Goal: Task Accomplishment & Management: Manage account settings

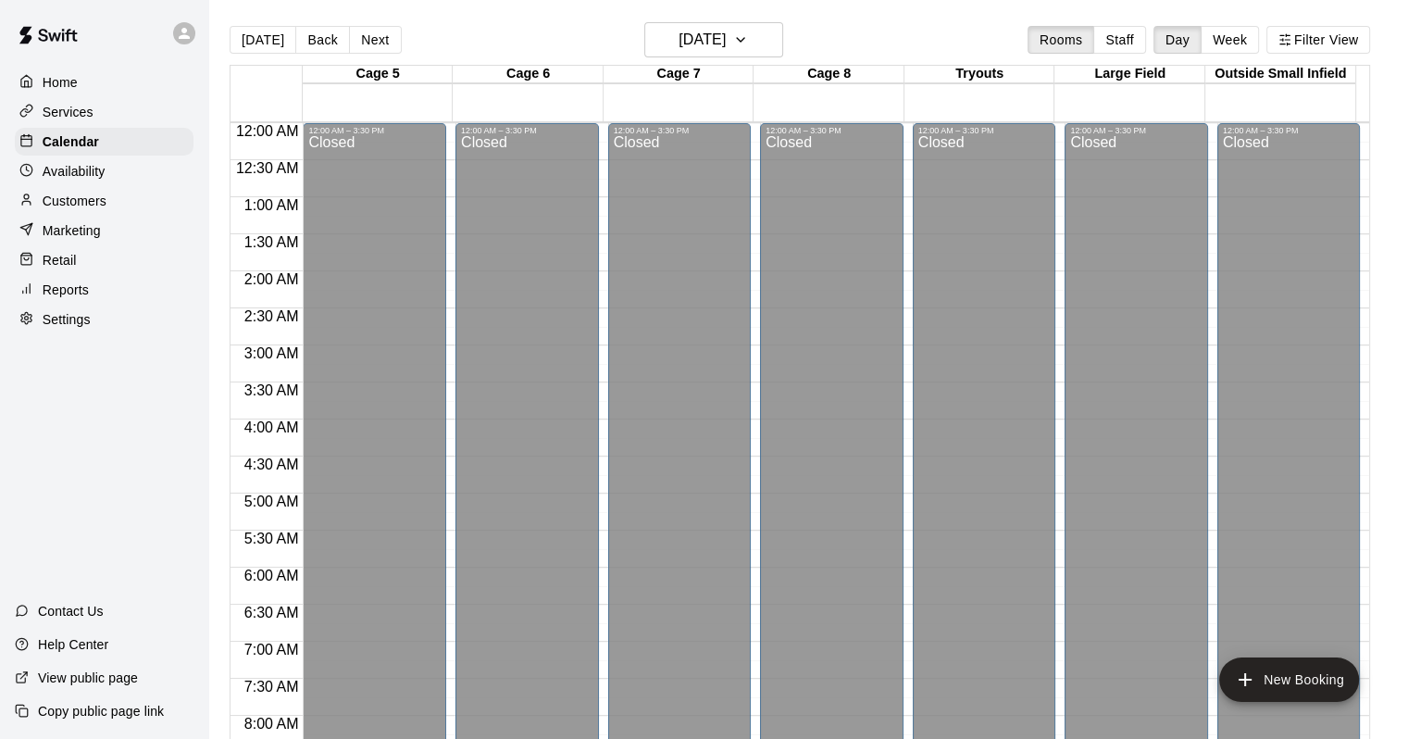
scroll to position [1083, 0]
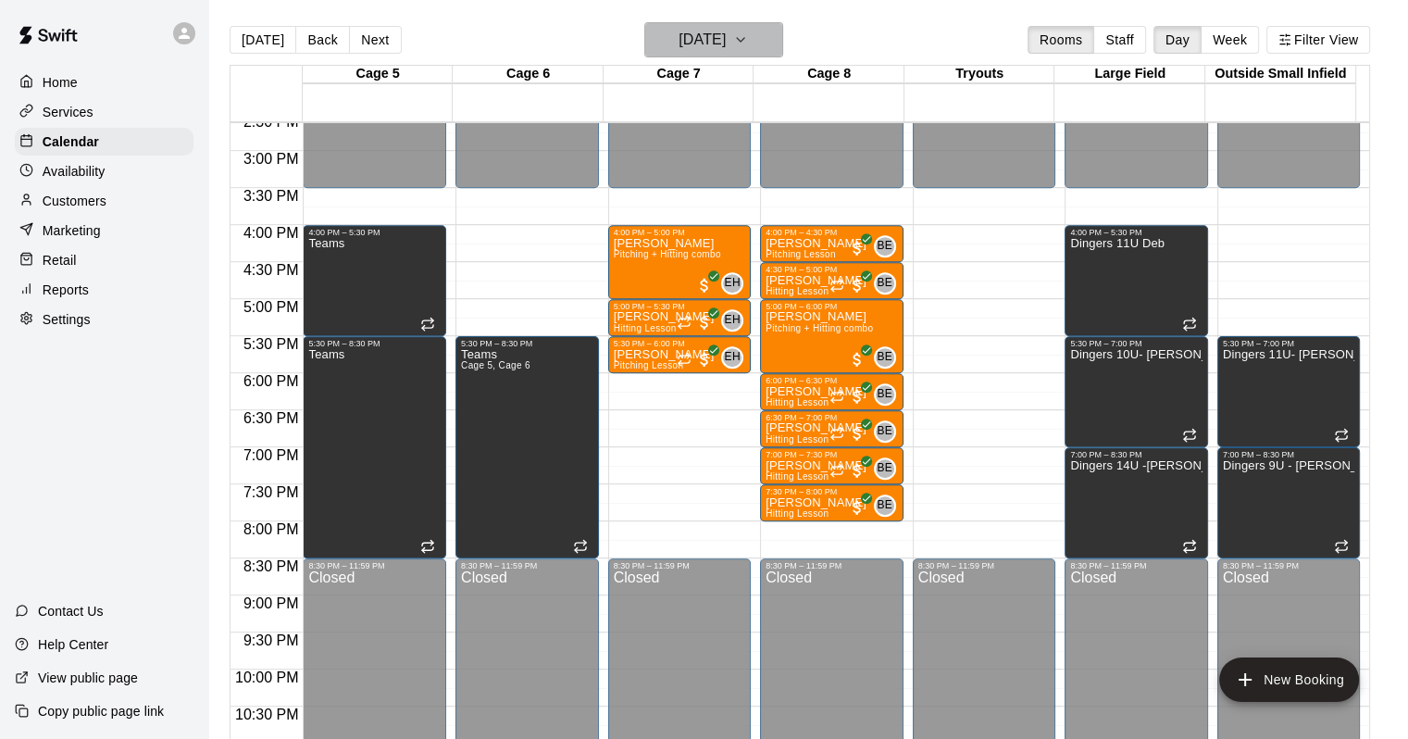
click at [762, 38] on button "[DATE]" at bounding box center [713, 39] width 139 height 35
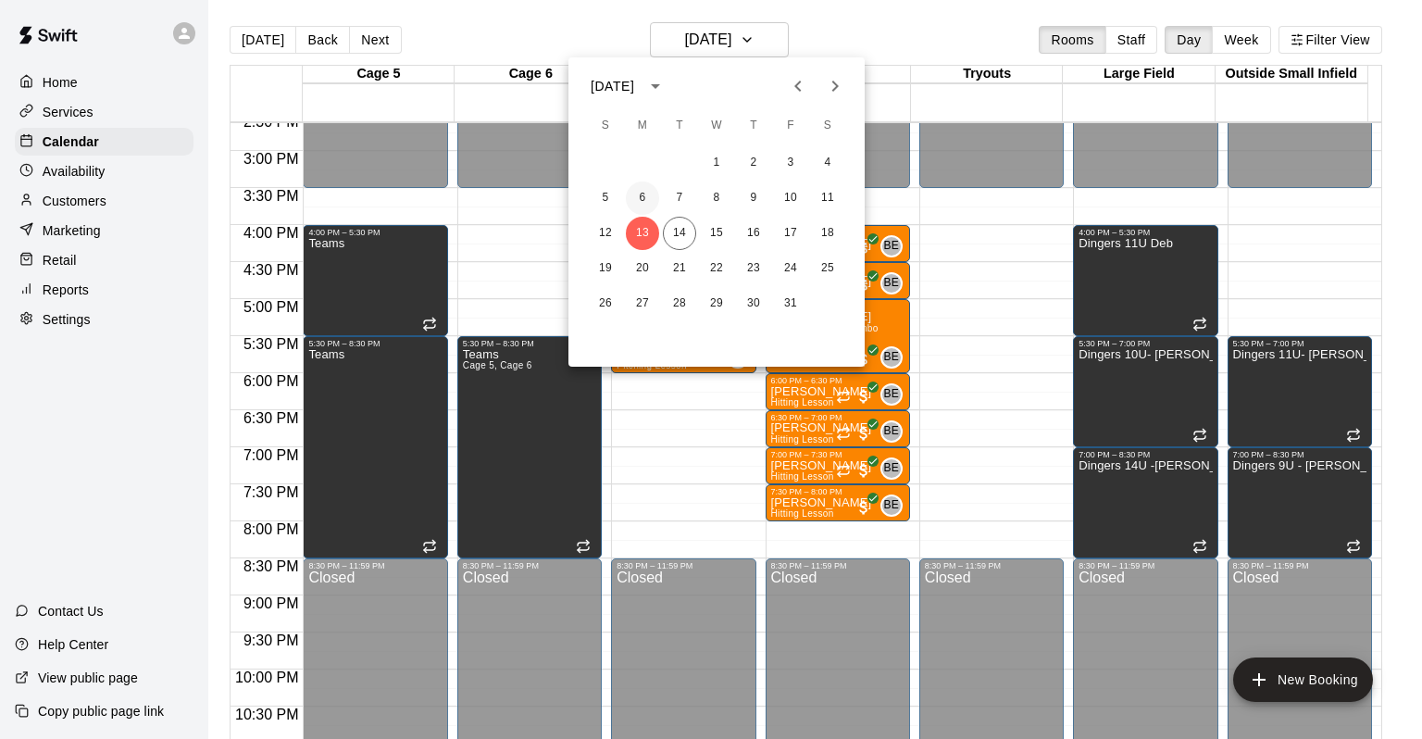
click at [640, 193] on button "6" at bounding box center [642, 197] width 33 height 33
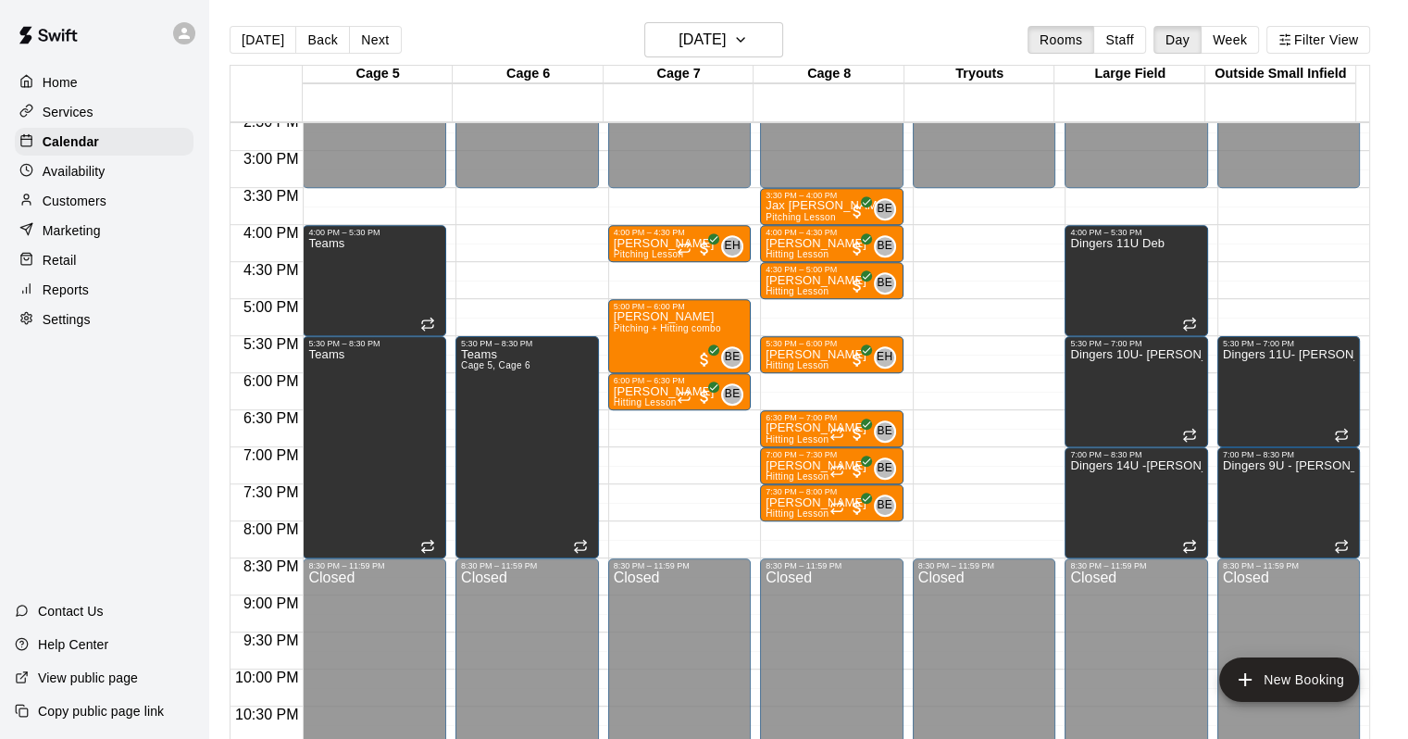
click at [48, 205] on p "Customers" at bounding box center [75, 201] width 64 height 19
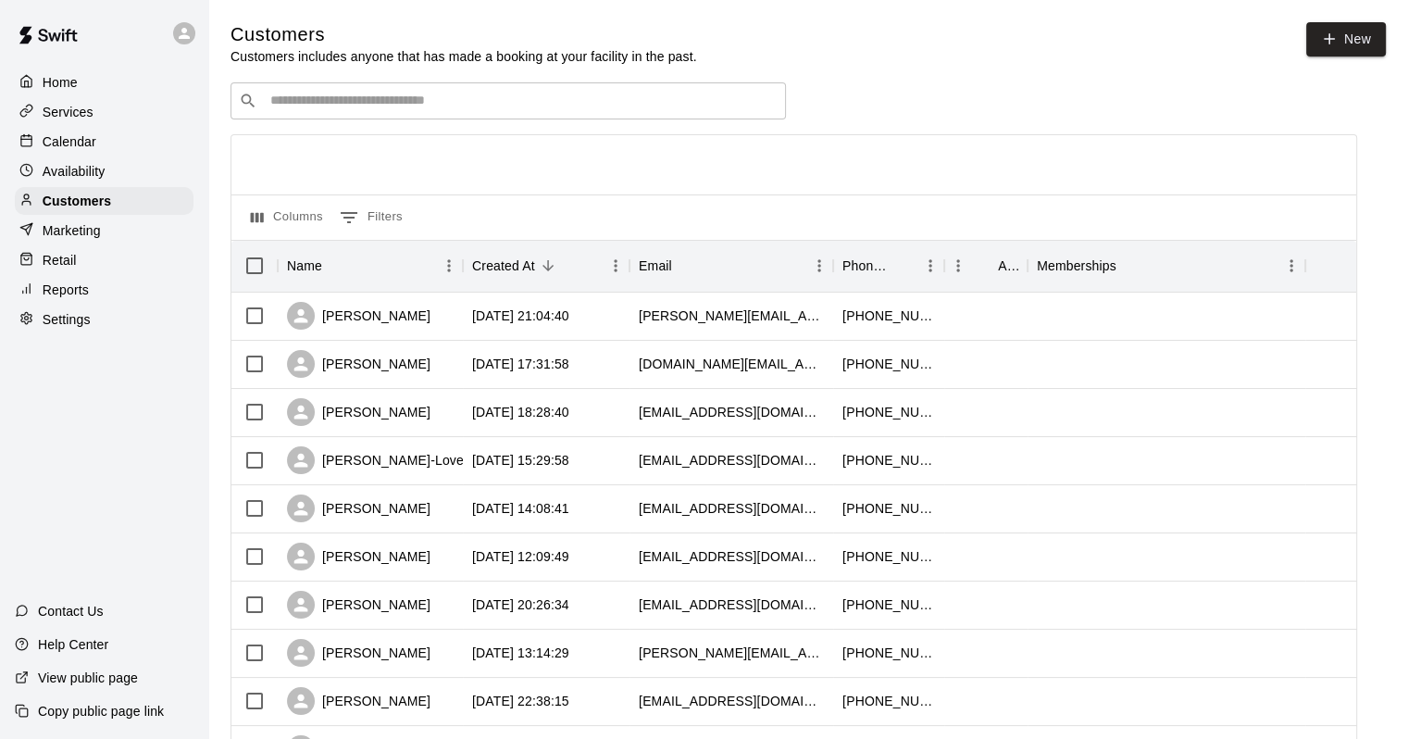
click at [589, 98] on input "Search customers by name or email" at bounding box center [521, 101] width 513 height 19
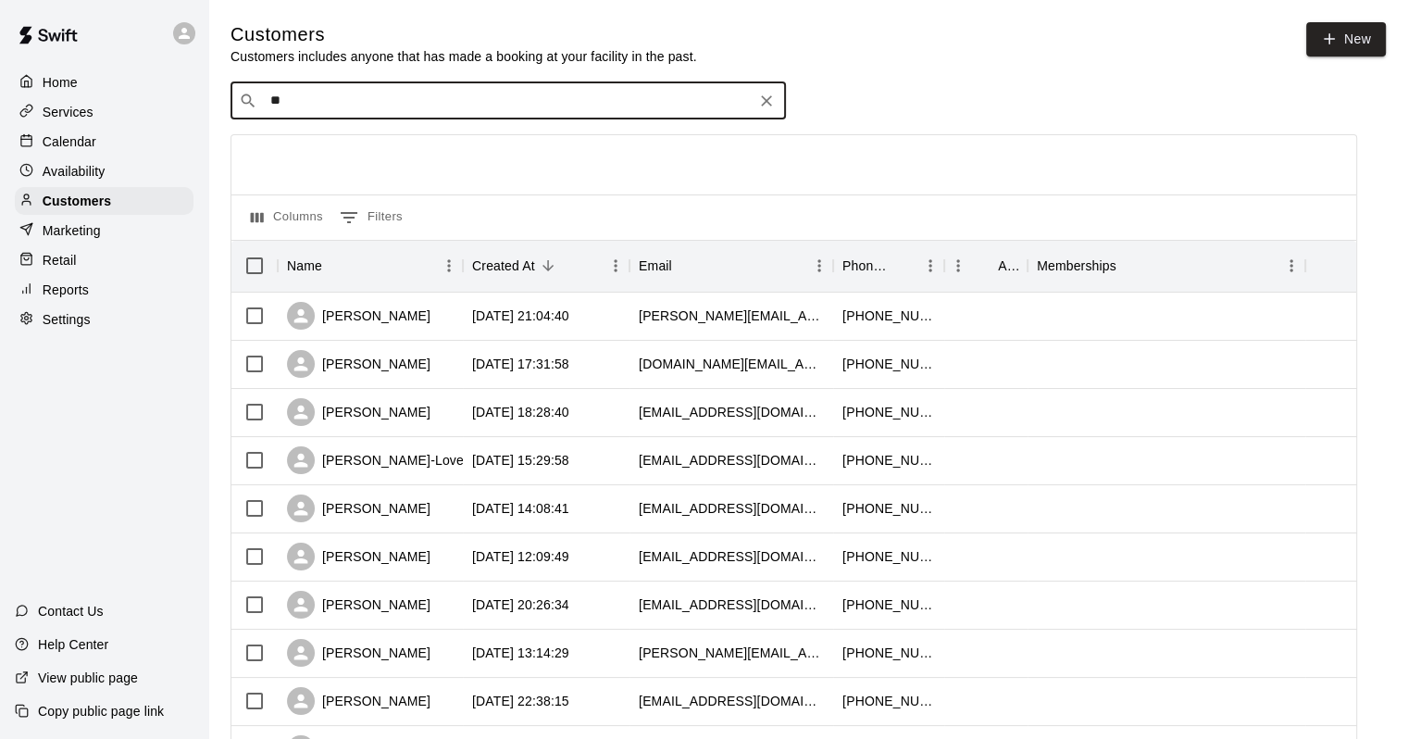
type input "*"
type input "****"
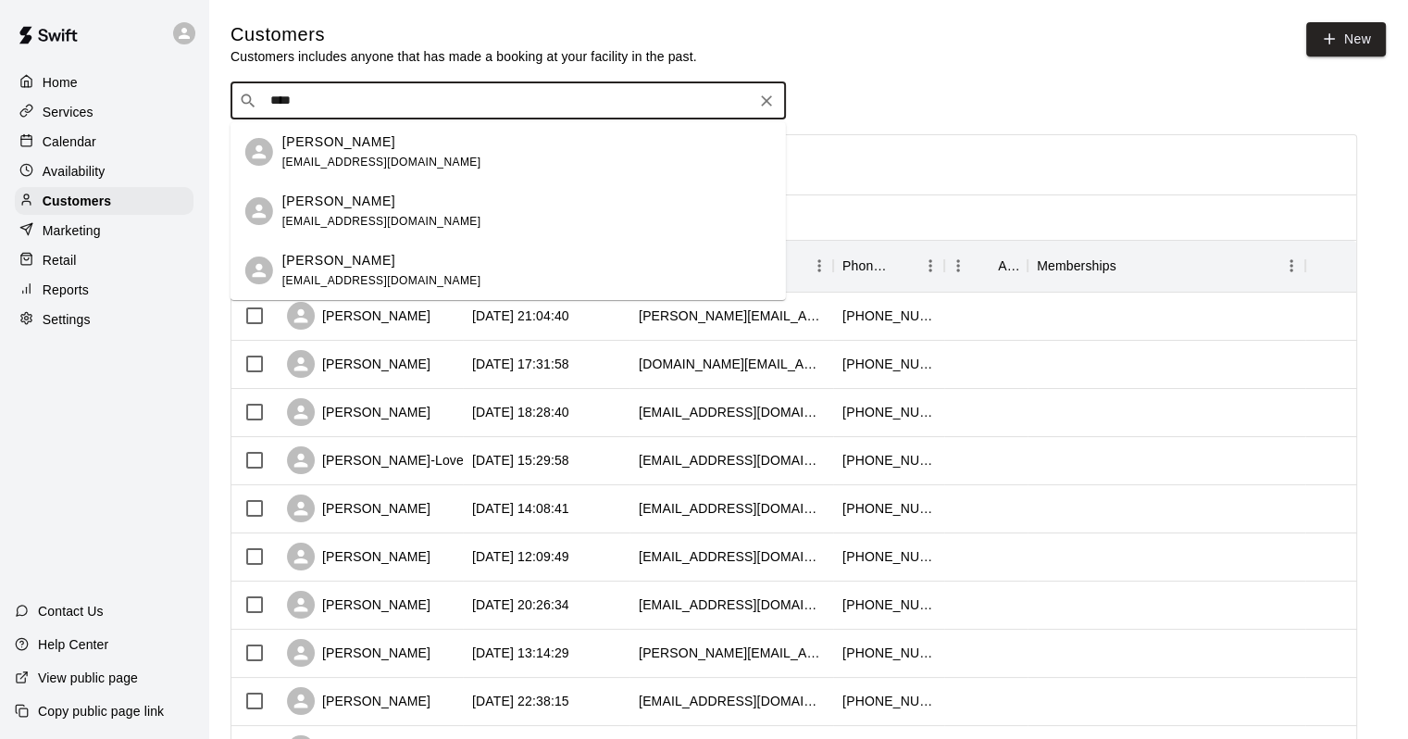
click at [326, 275] on span "[EMAIL_ADDRESS][DOMAIN_NAME]" at bounding box center [381, 280] width 199 height 13
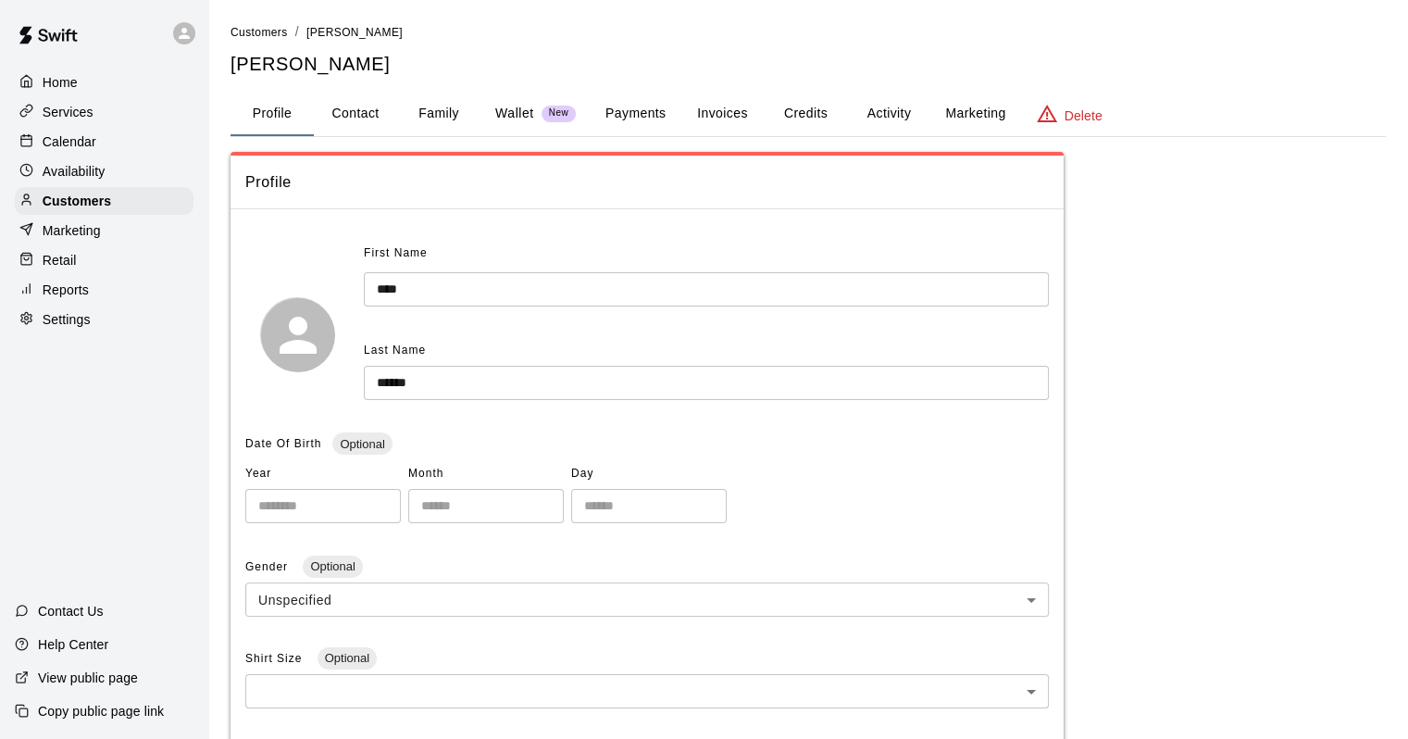
click at [892, 119] on button "Activity" at bounding box center [888, 114] width 83 height 44
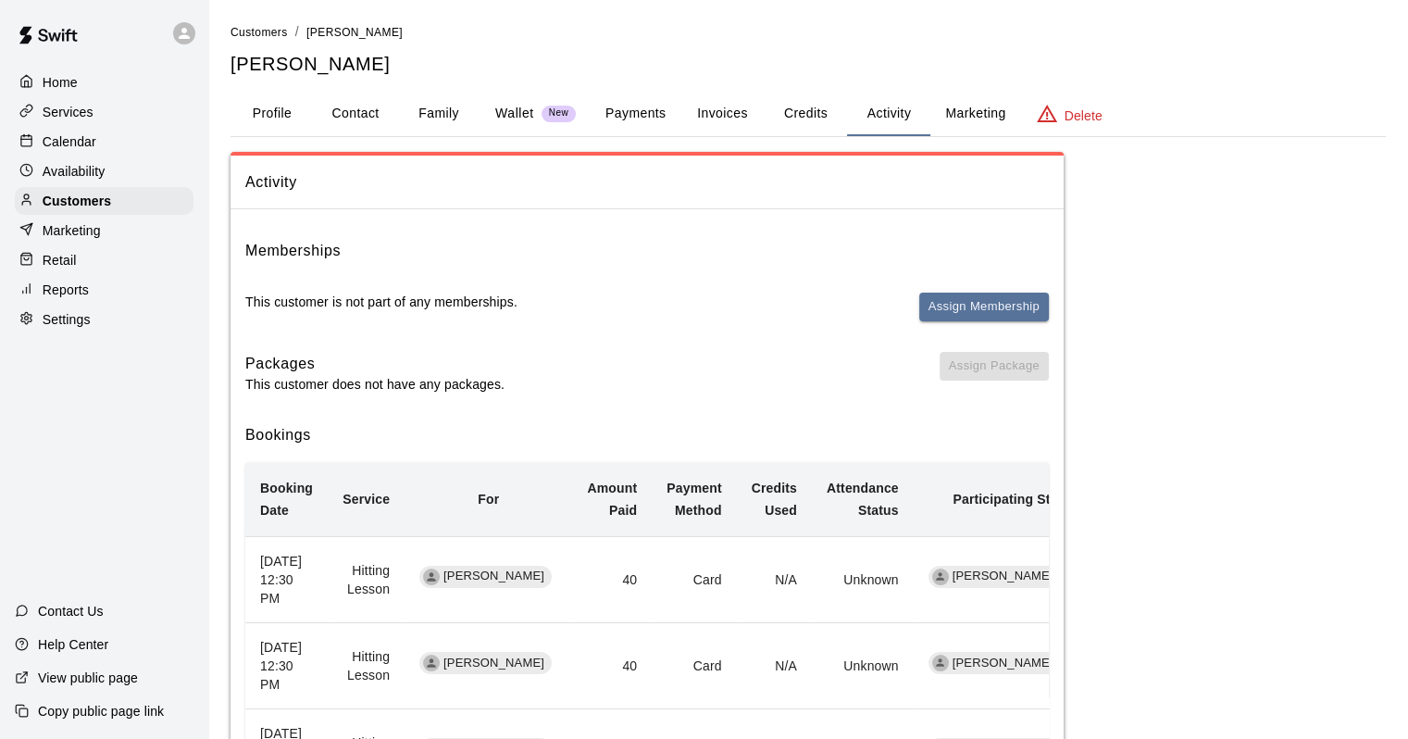
click at [57, 135] on div "Calendar" at bounding box center [104, 142] width 179 height 28
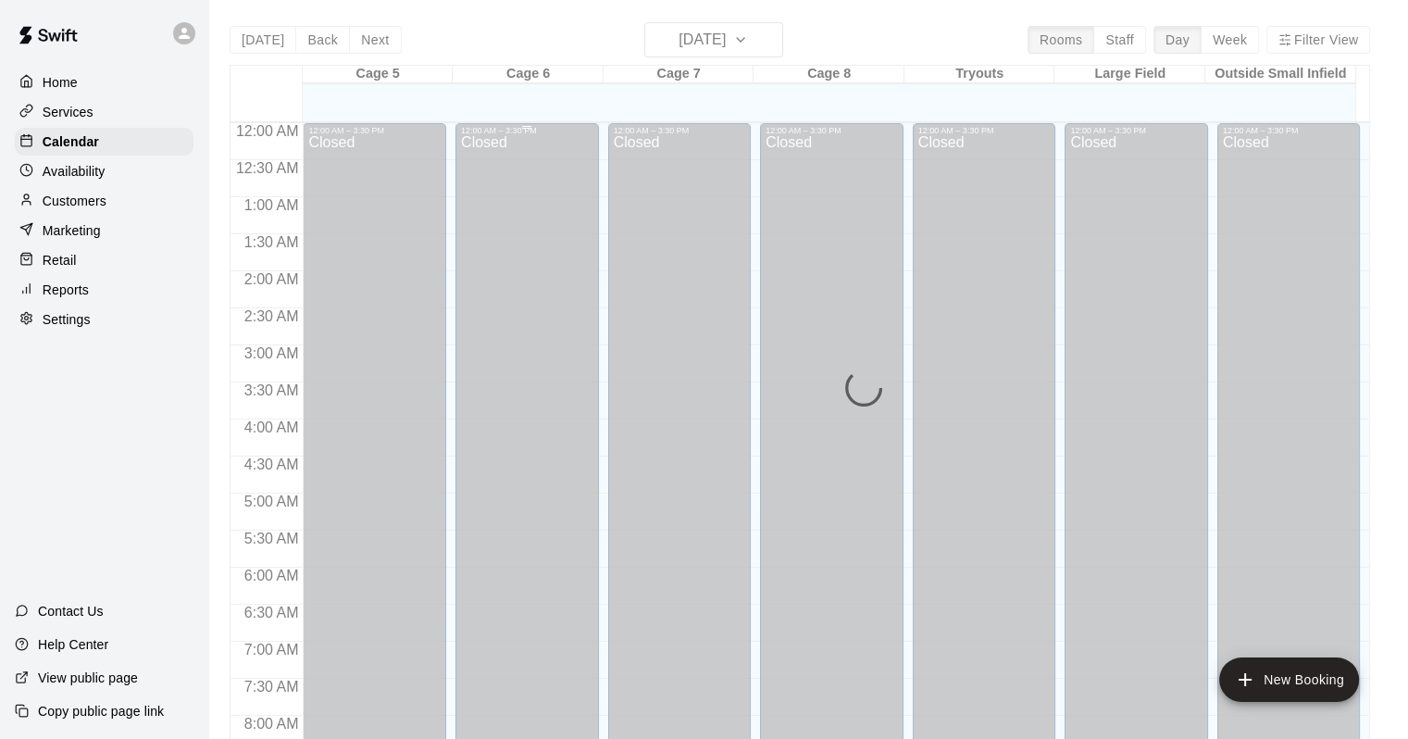
scroll to position [1083, 0]
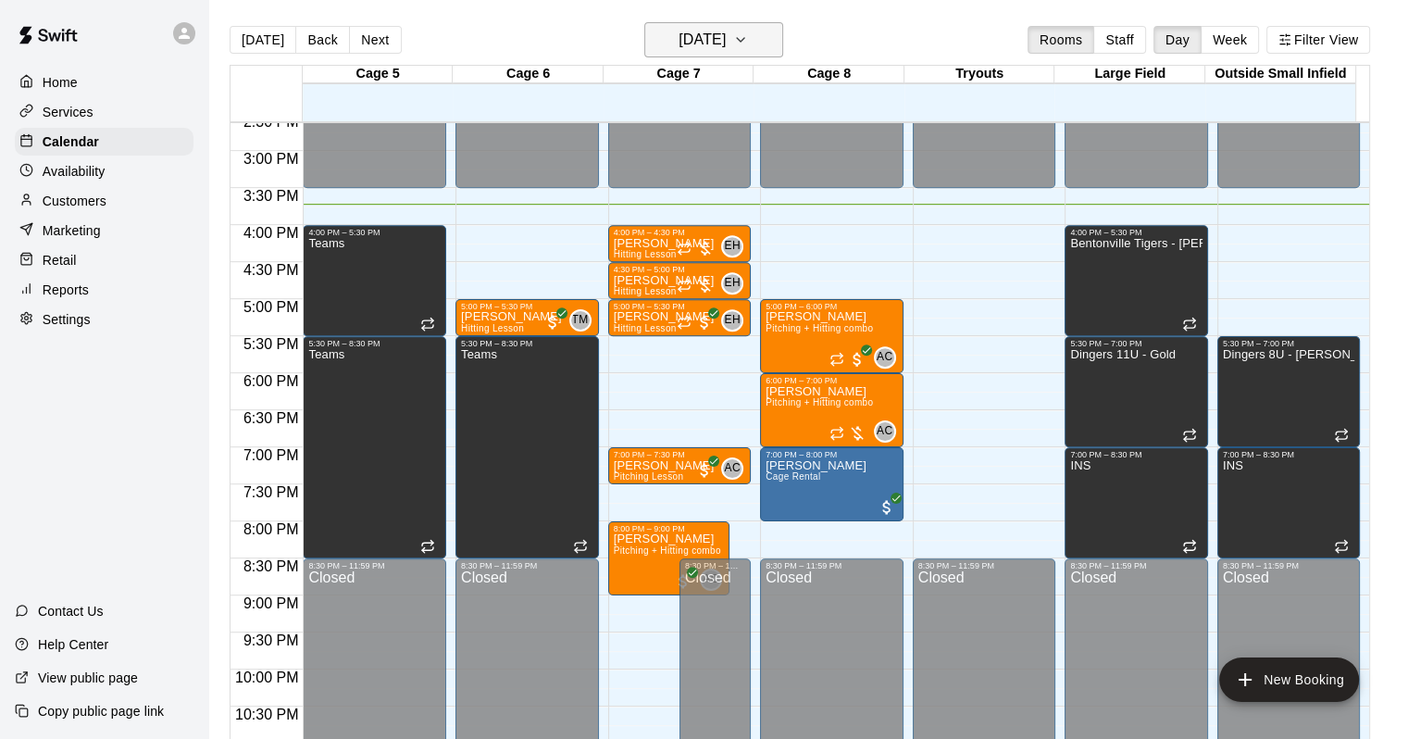
click at [729, 56] on button "[DATE]" at bounding box center [713, 39] width 139 height 35
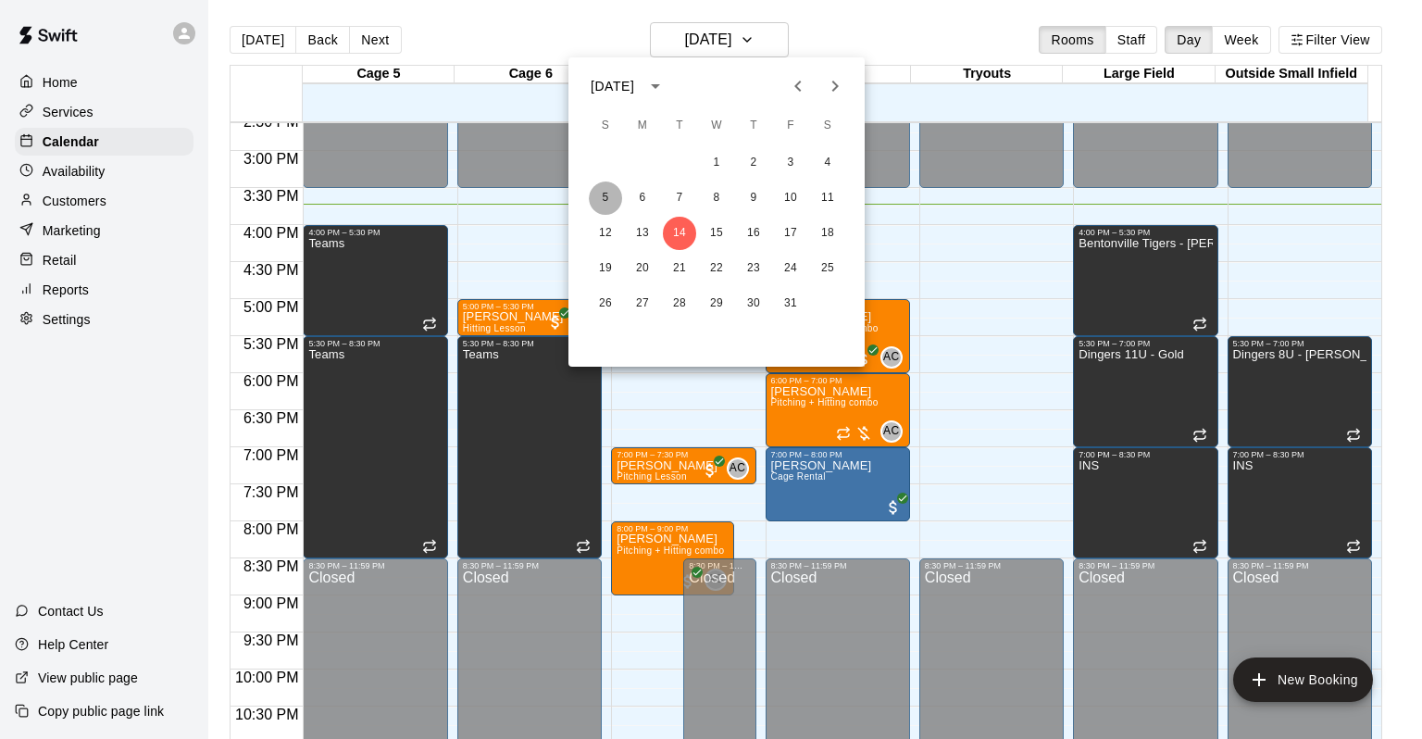
click at [600, 197] on button "5" at bounding box center [605, 197] width 33 height 33
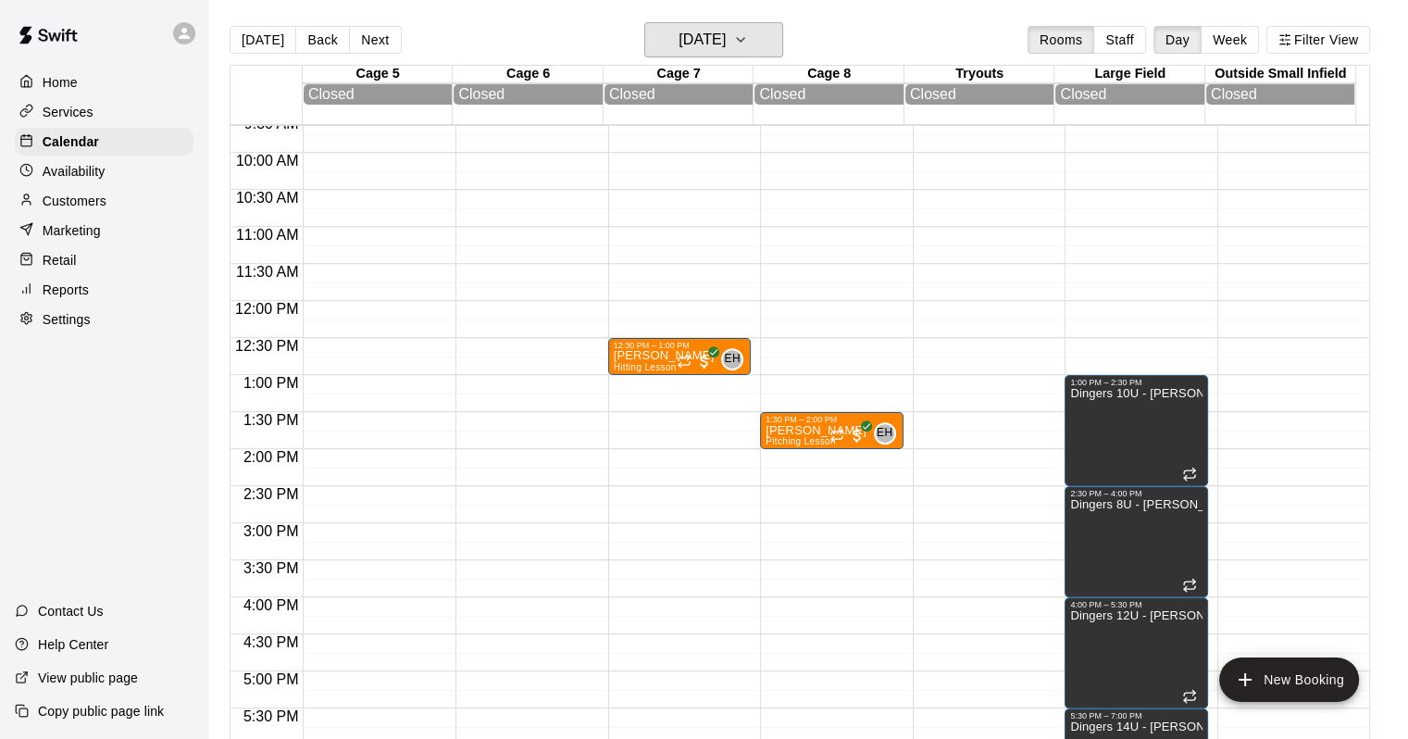
scroll to position [713, 0]
click at [272, 39] on button "[DATE]" at bounding box center [263, 40] width 67 height 28
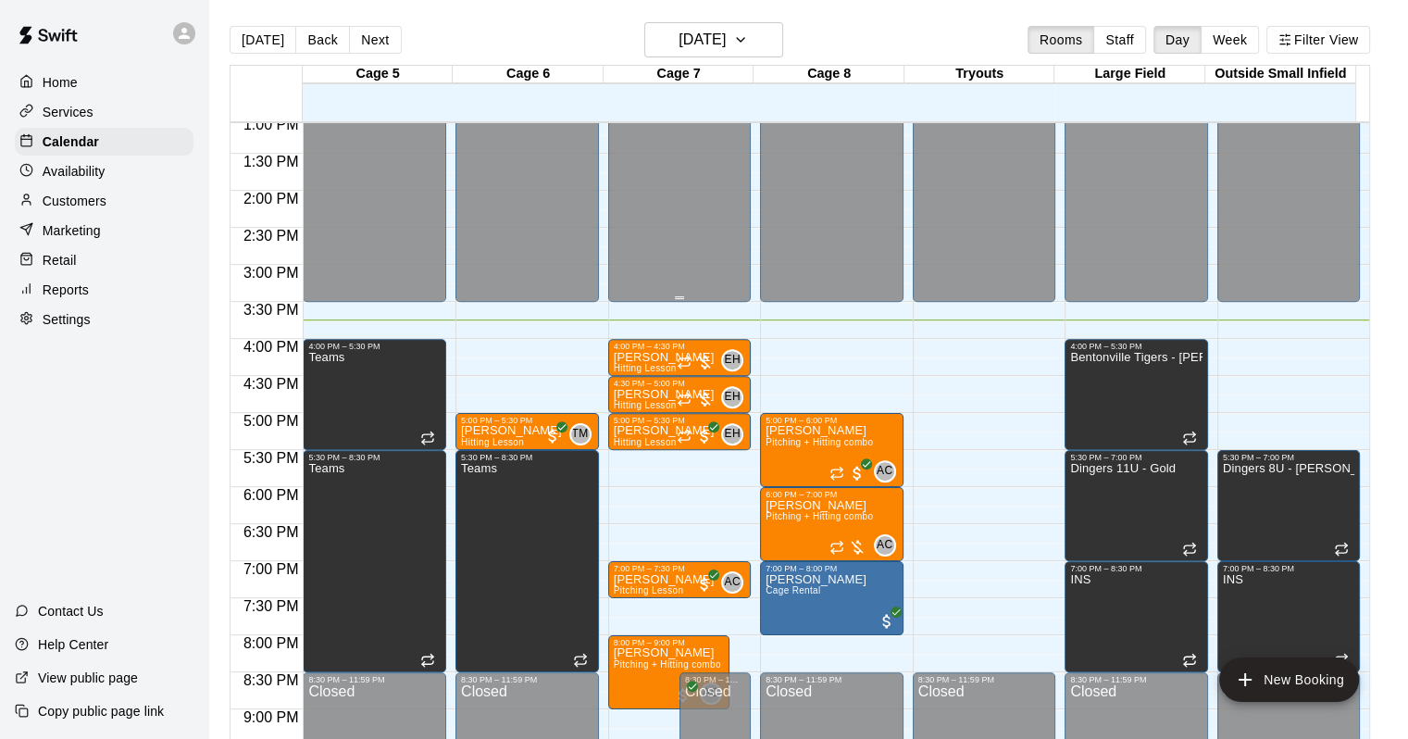
scroll to position [990, 0]
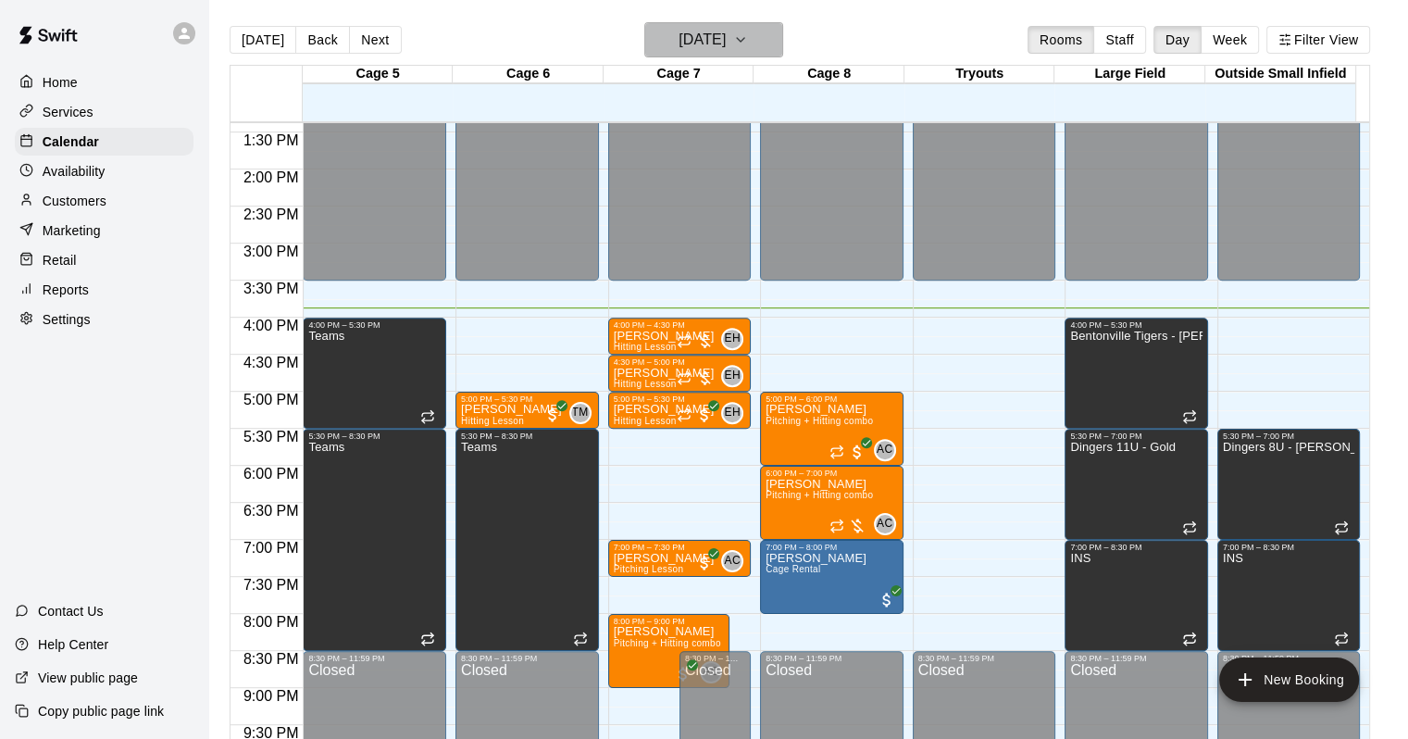
click at [704, 31] on h6 "[DATE]" at bounding box center [701, 40] width 47 height 26
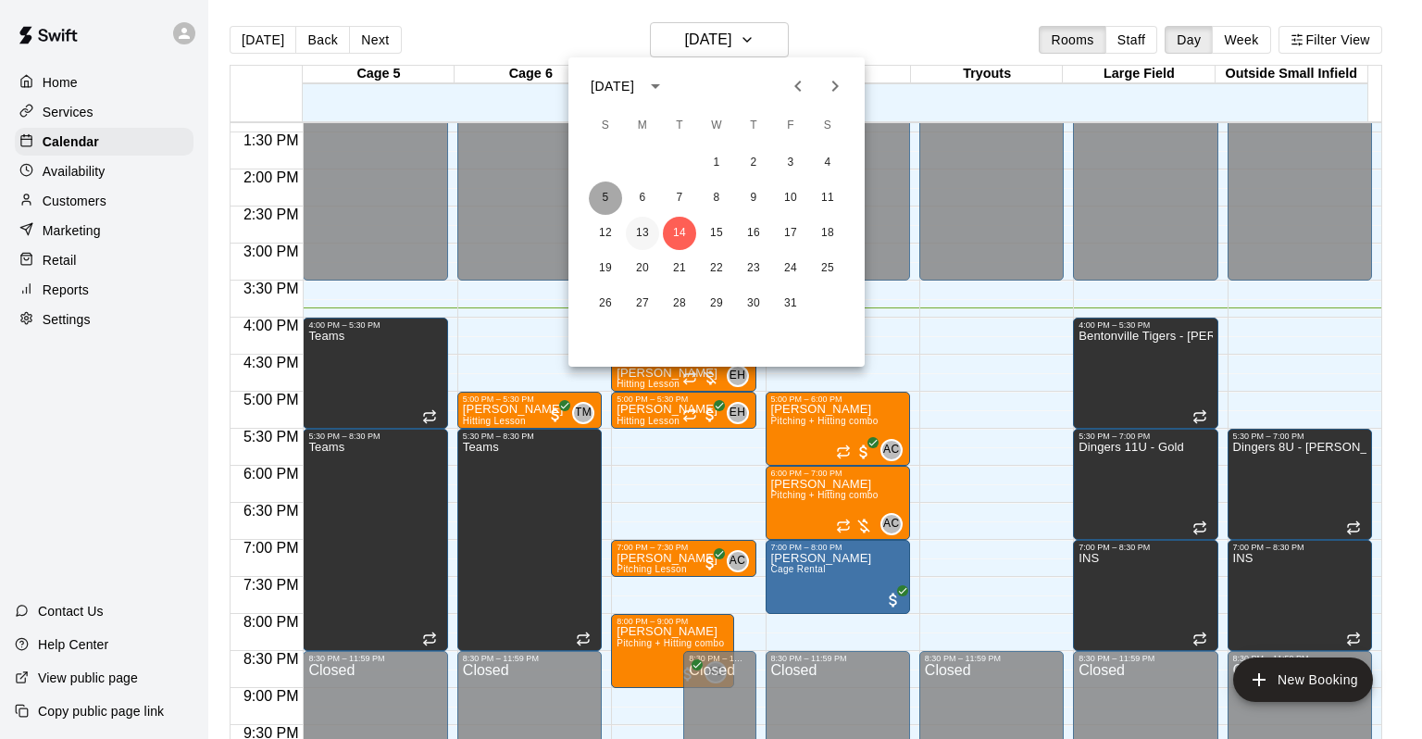
drag, startPoint x: 603, startPoint y: 201, endPoint x: 627, endPoint y: 238, distance: 44.7
click at [605, 201] on button "5" at bounding box center [605, 197] width 33 height 33
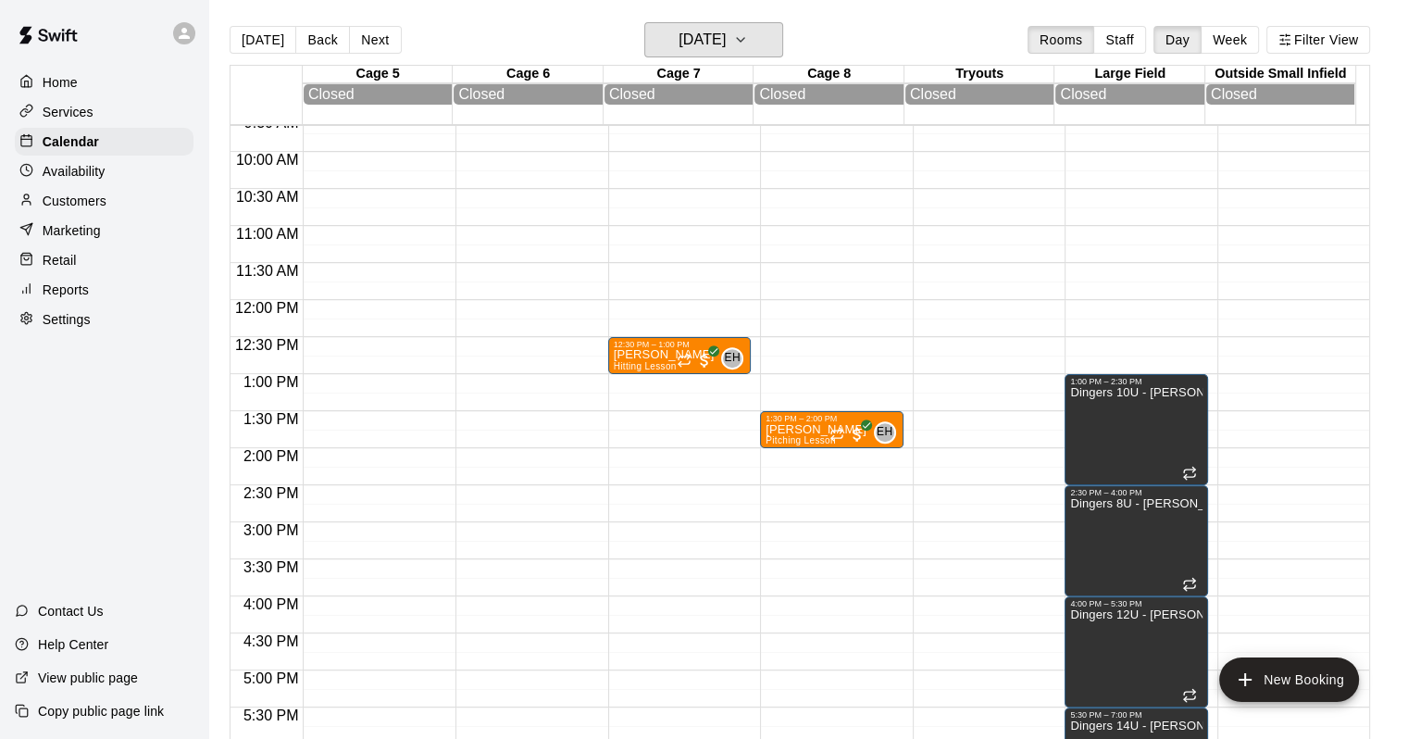
scroll to position [713, 0]
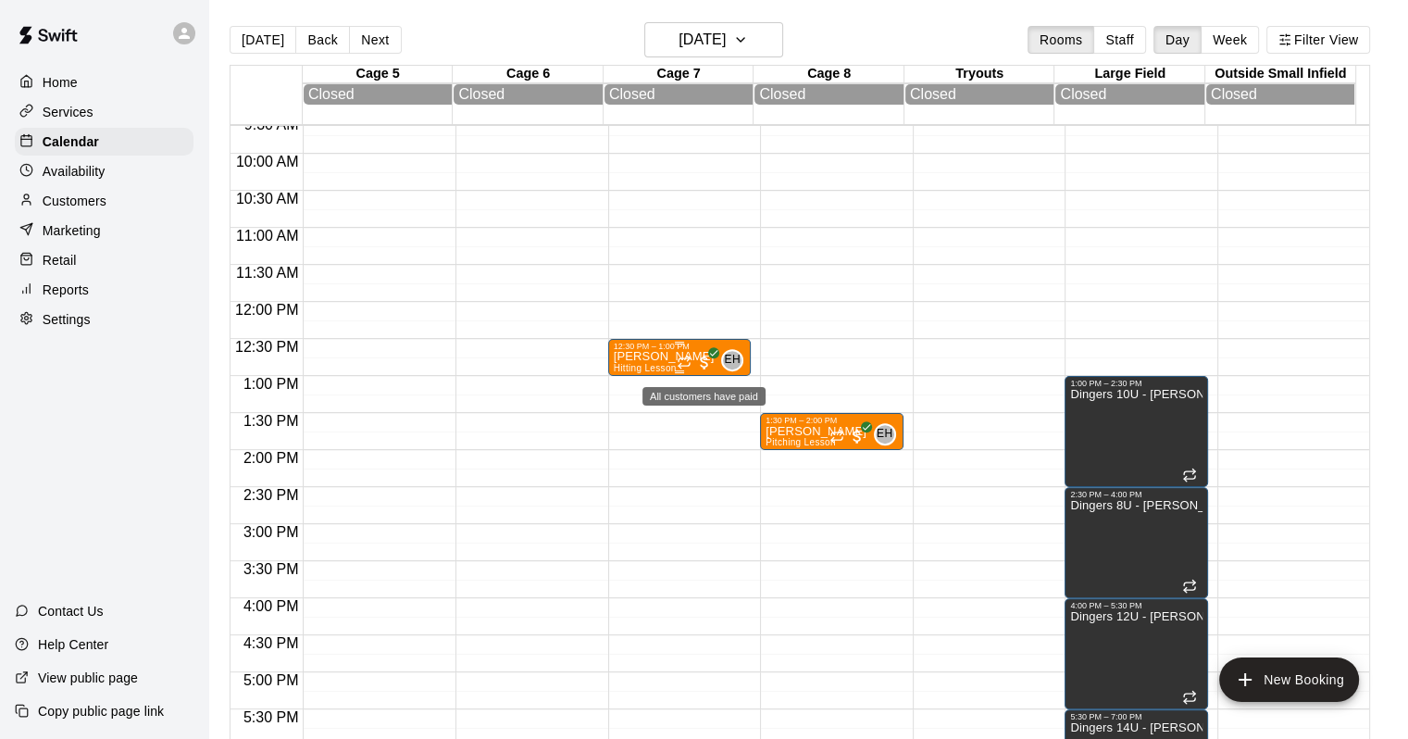
click at [700, 369] on span "All customers have paid" at bounding box center [704, 362] width 19 height 19
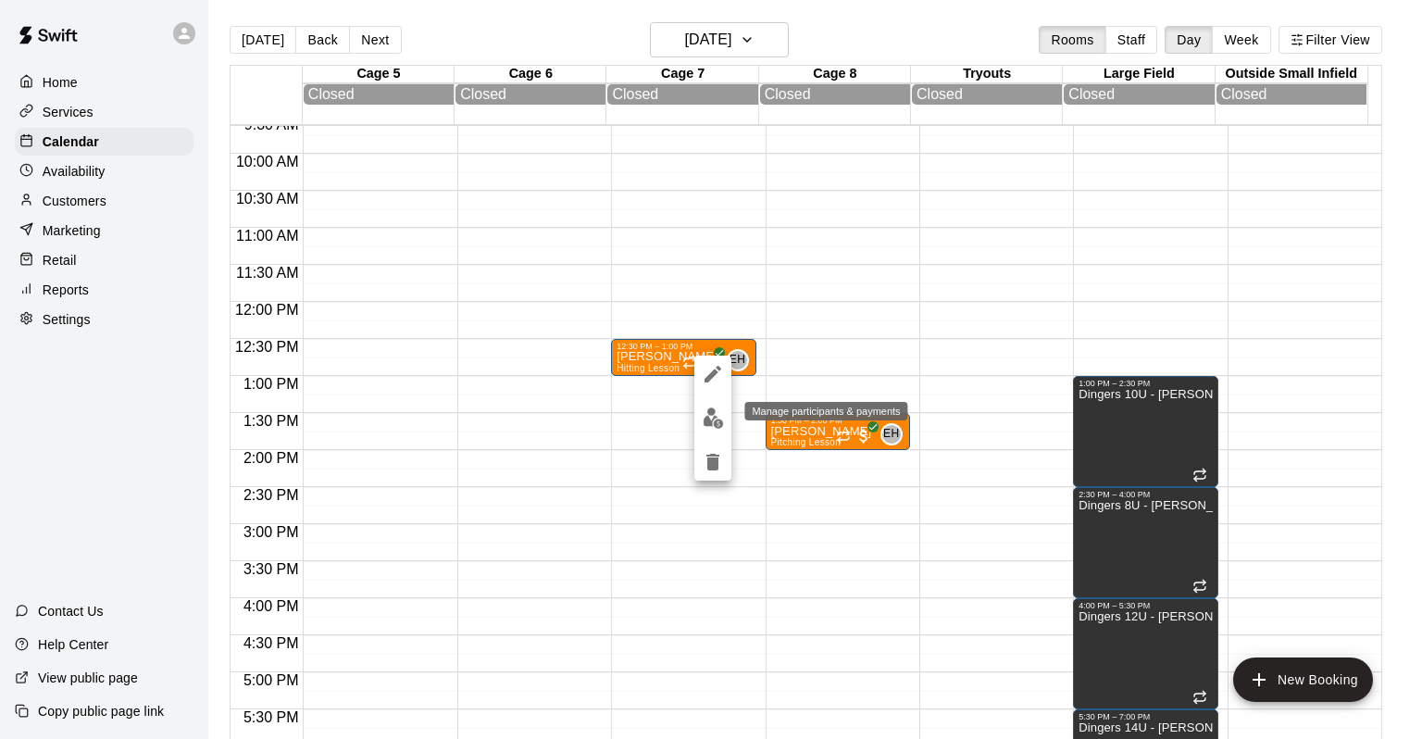
click at [714, 419] on img "edit" at bounding box center [712, 417] width 21 height 21
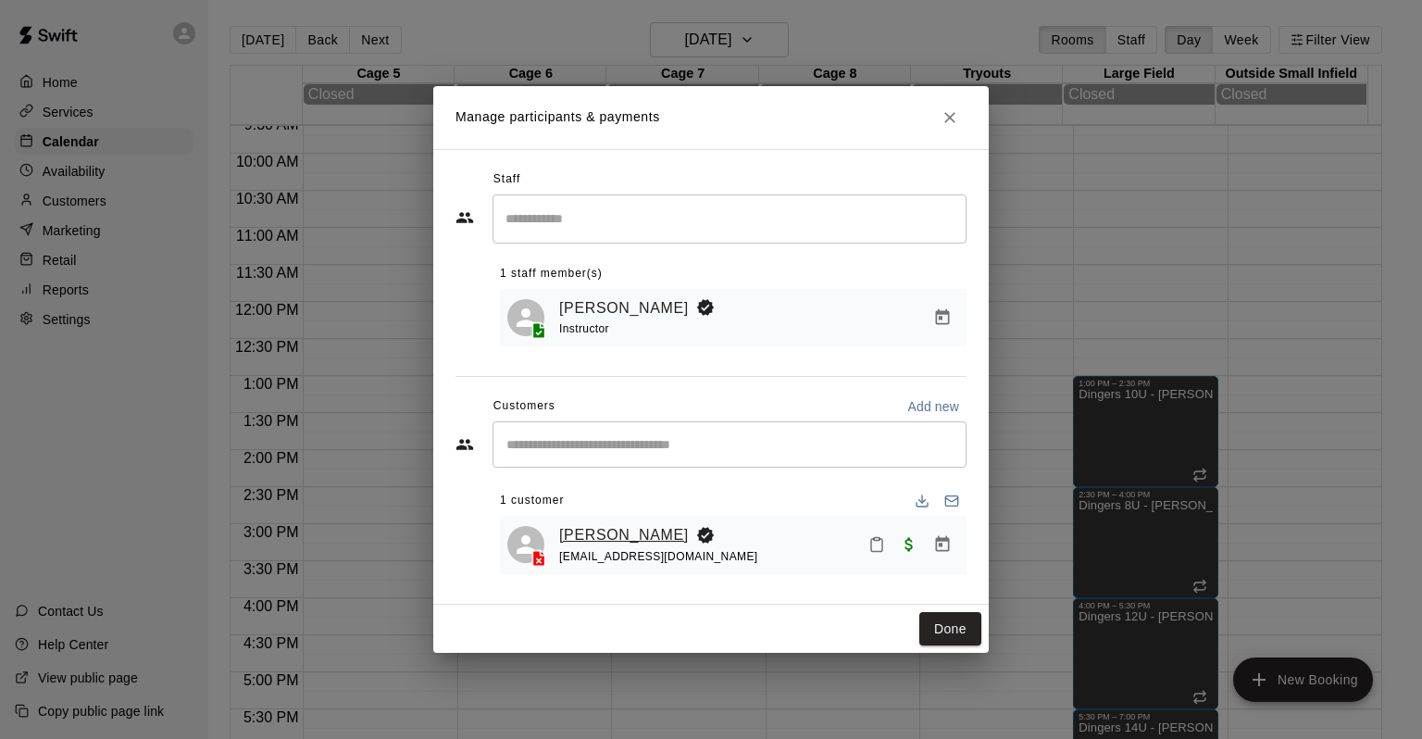
click at [612, 542] on link "[PERSON_NAME]" at bounding box center [624, 535] width 130 height 24
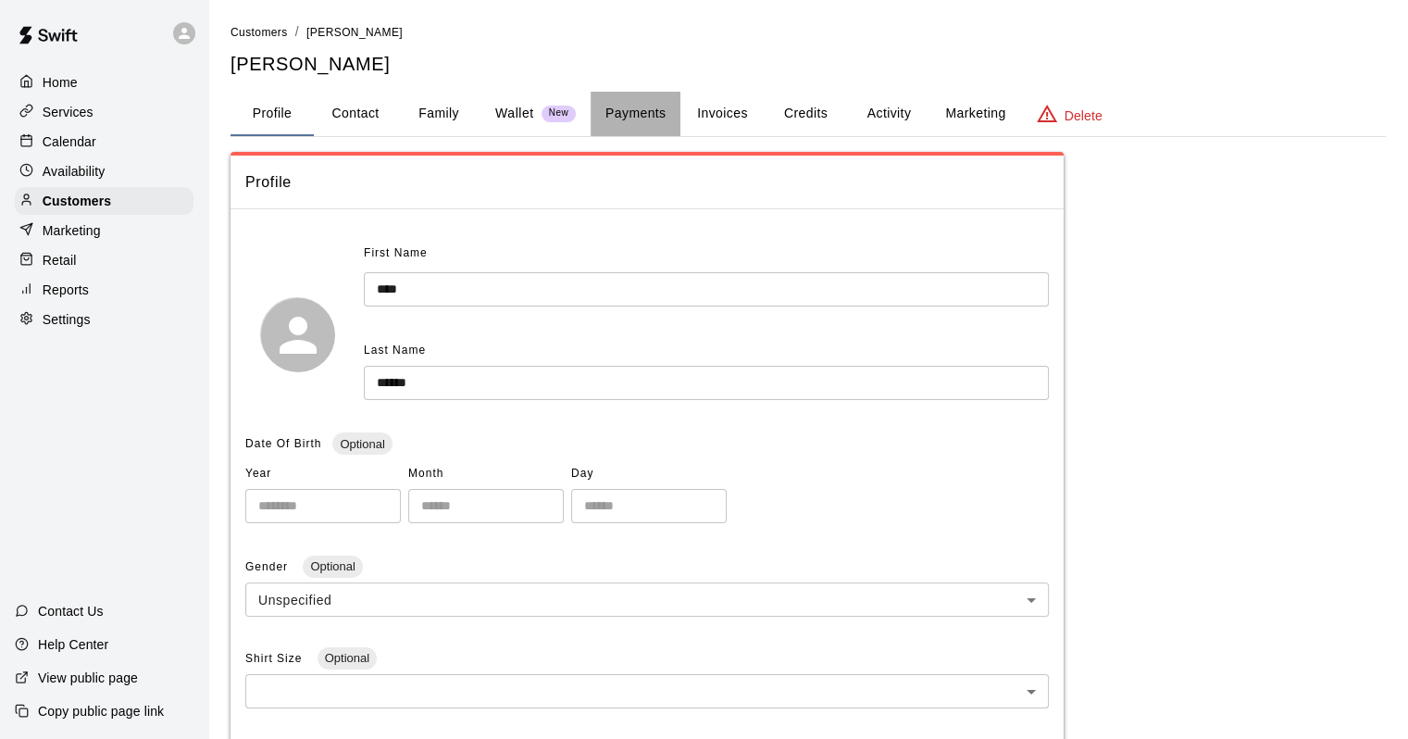
click at [668, 109] on button "Payments" at bounding box center [635, 114] width 90 height 44
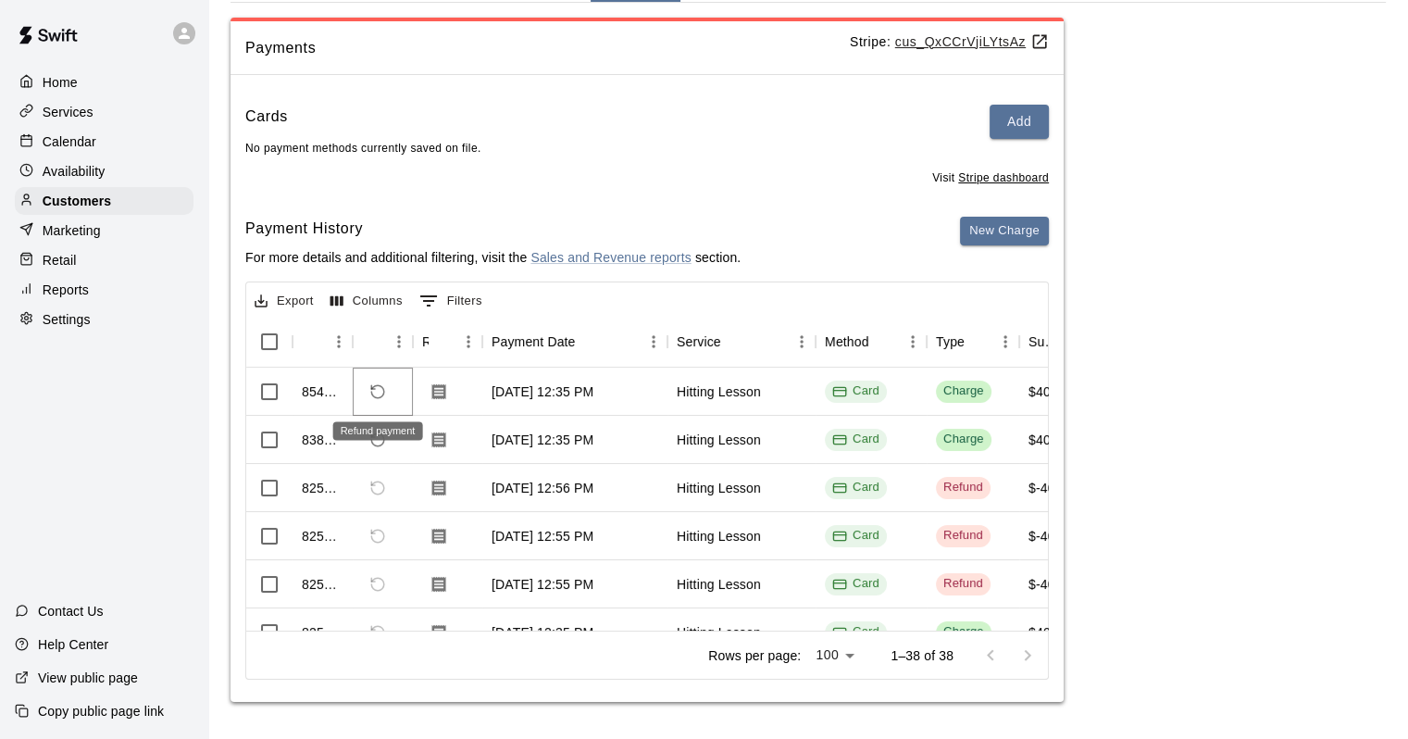
click at [377, 394] on icon "Refund payment" at bounding box center [377, 391] width 17 height 17
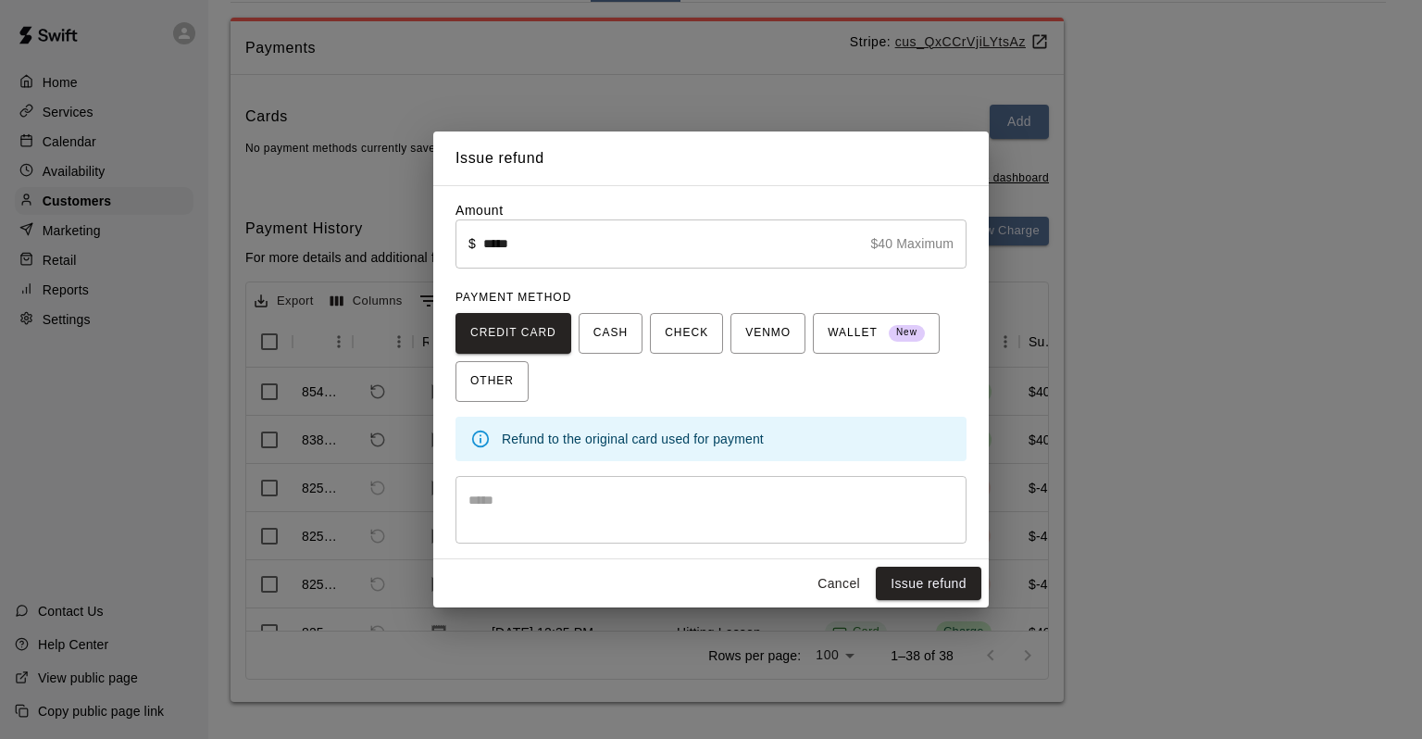
click at [585, 519] on textarea at bounding box center [710, 509] width 485 height 37
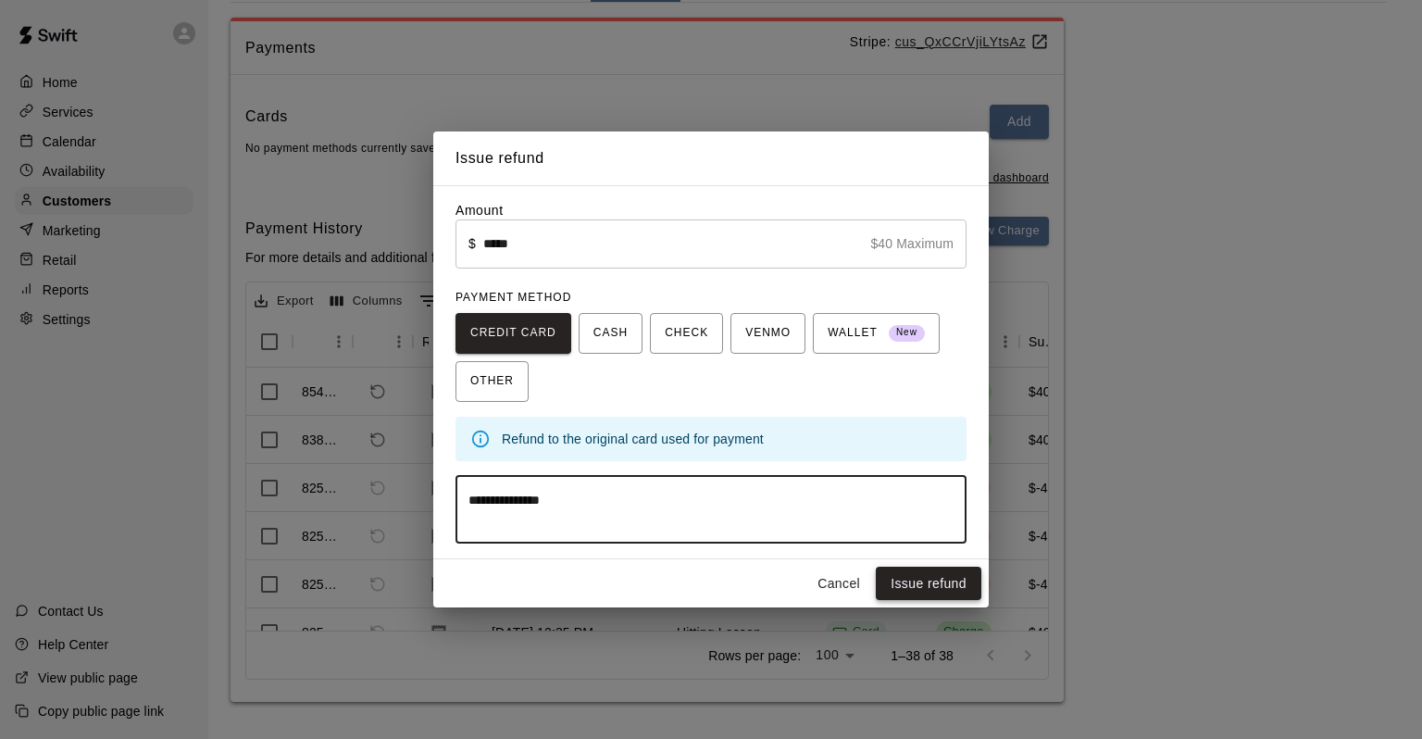
type textarea "**********"
click at [931, 582] on button "Issue refund" at bounding box center [929, 583] width 106 height 34
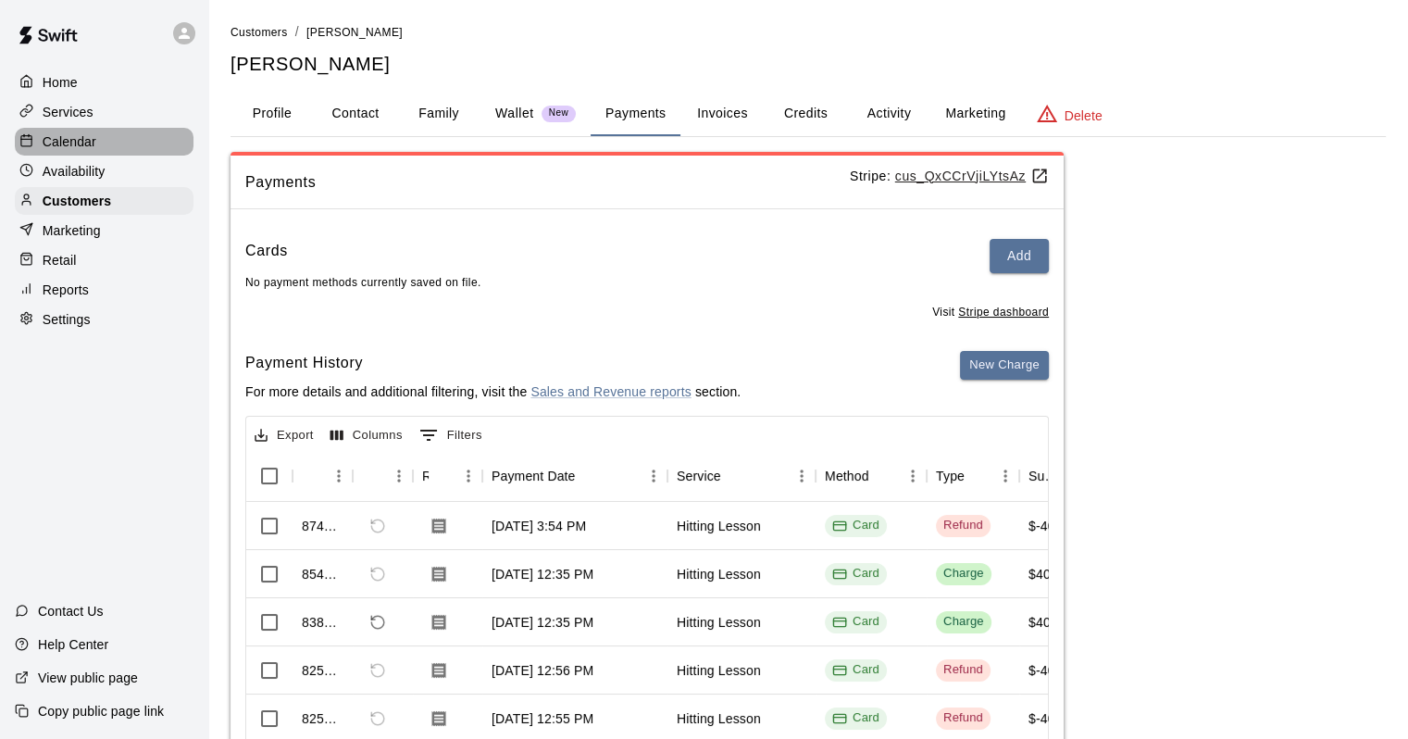
click at [111, 148] on div "Calendar" at bounding box center [104, 142] width 179 height 28
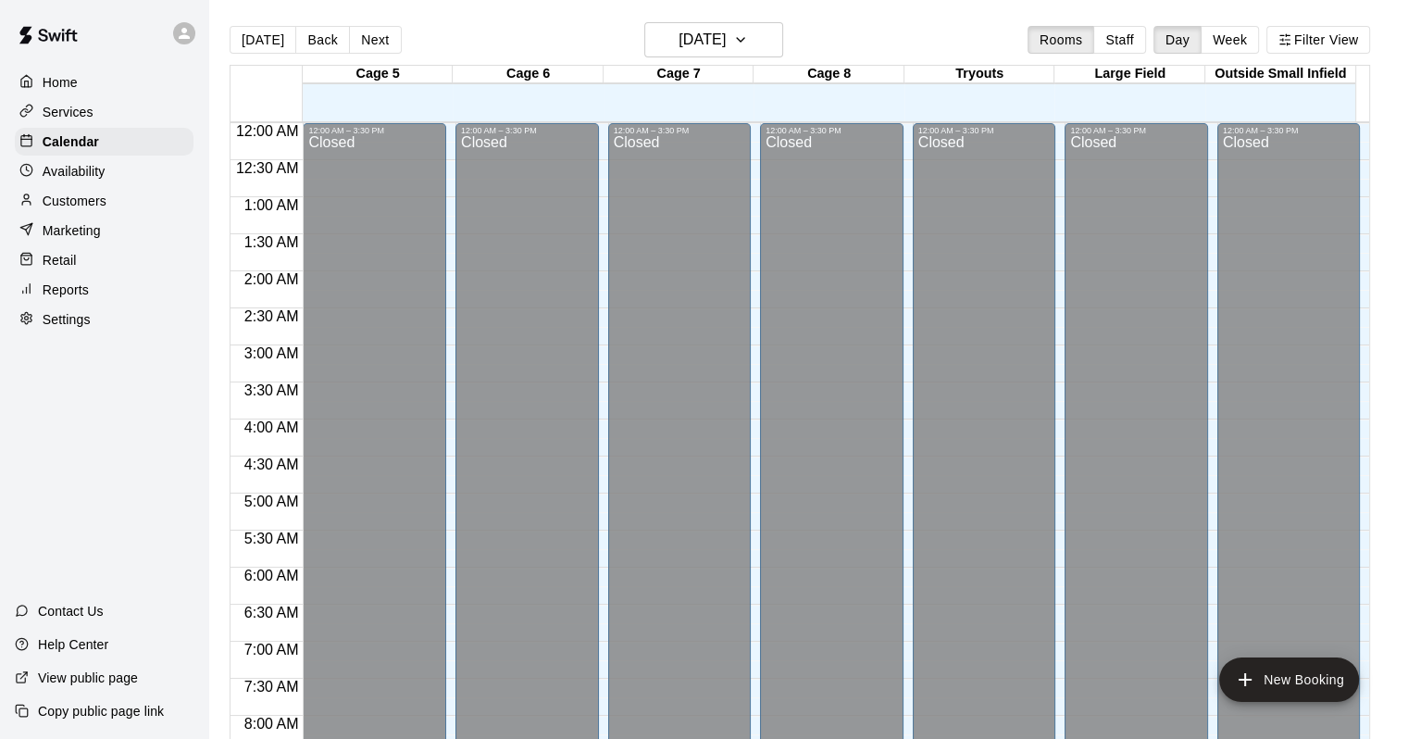
scroll to position [1083, 0]
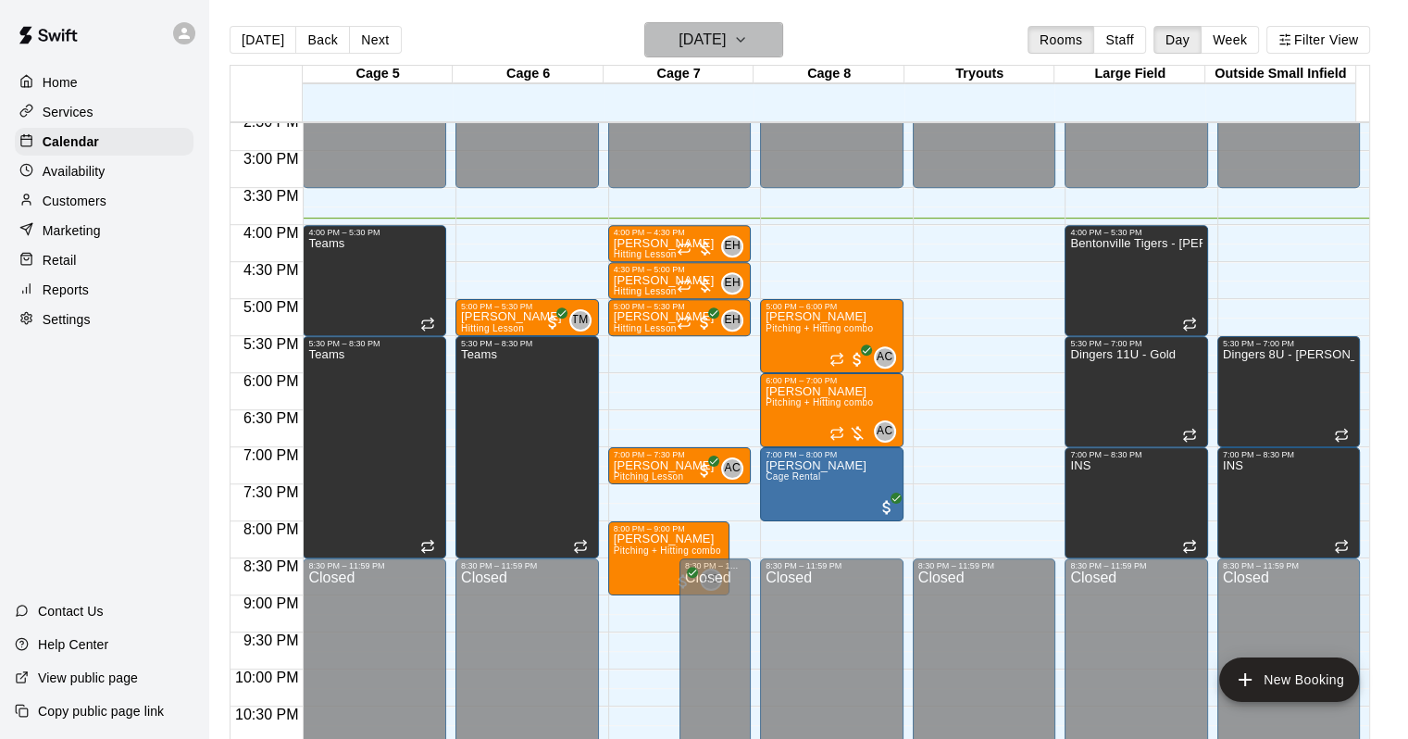
click at [678, 54] on button "[DATE]" at bounding box center [713, 39] width 139 height 35
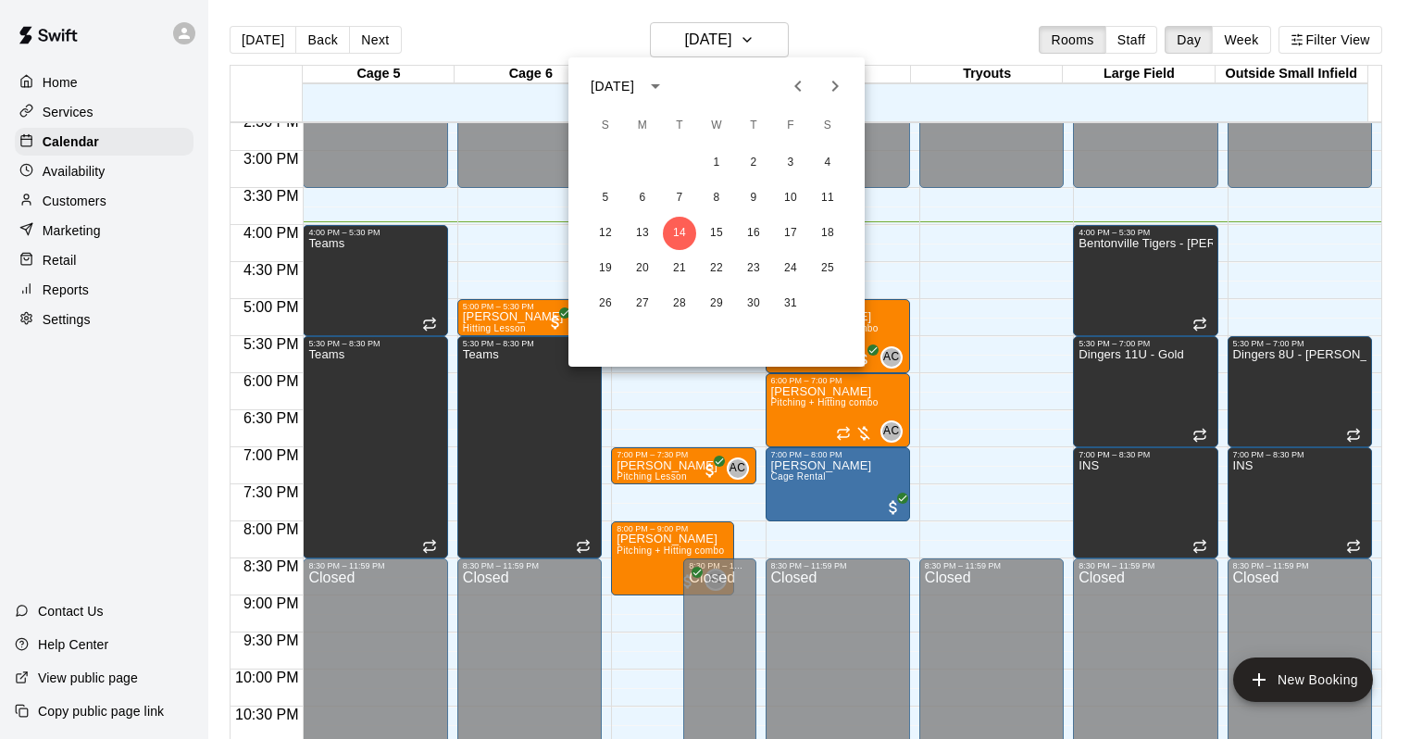
click at [322, 40] on div at bounding box center [711, 369] width 1422 height 739
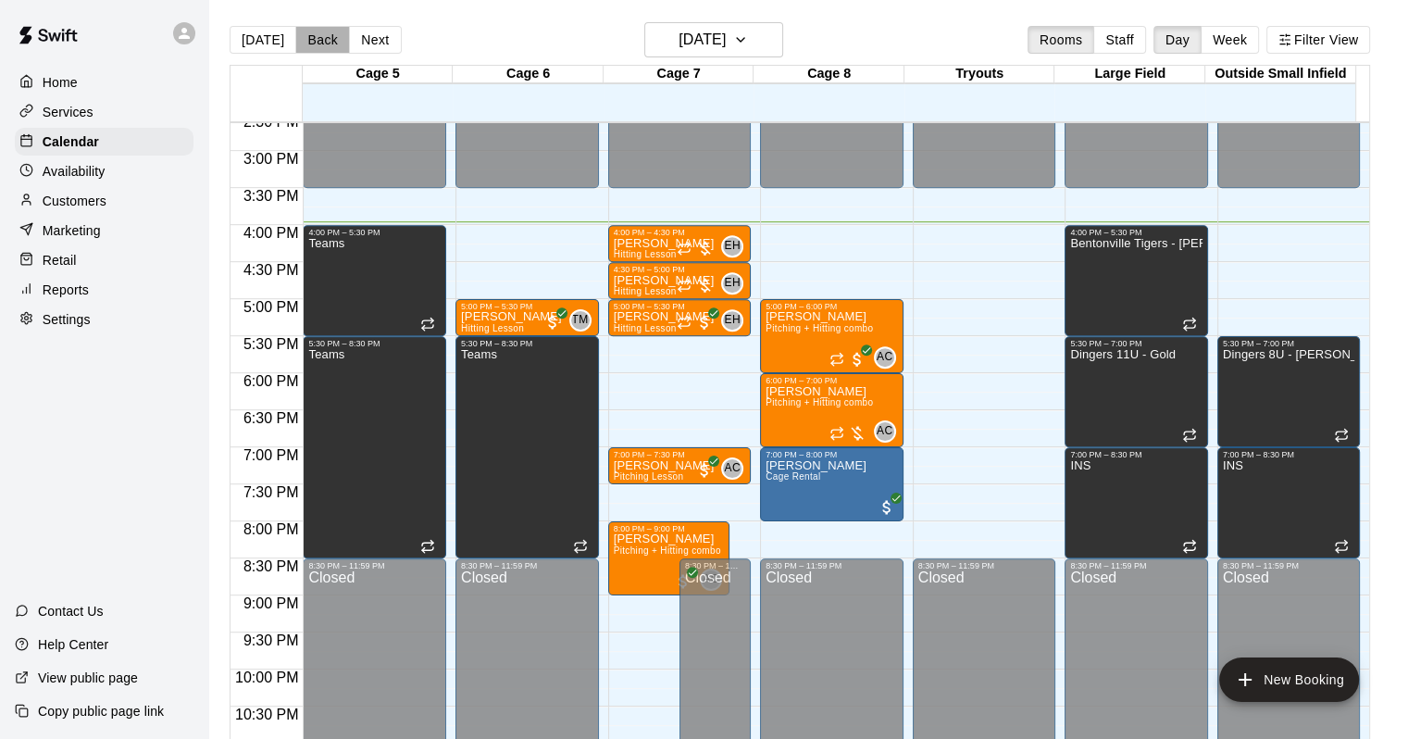
click at [322, 36] on button "Back" at bounding box center [322, 40] width 55 height 28
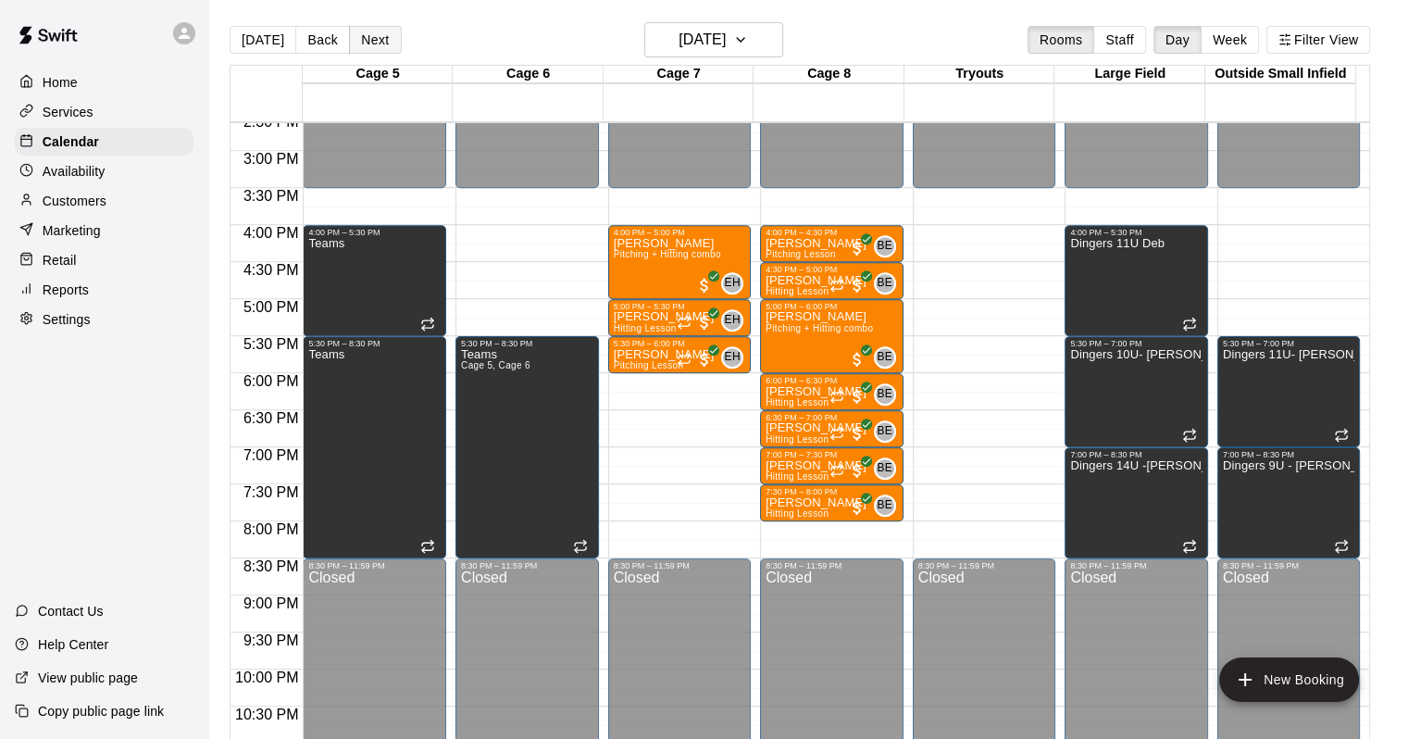
click at [354, 35] on button "Next" at bounding box center [375, 40] width 52 height 28
